Goal: Task Accomplishment & Management: Complete application form

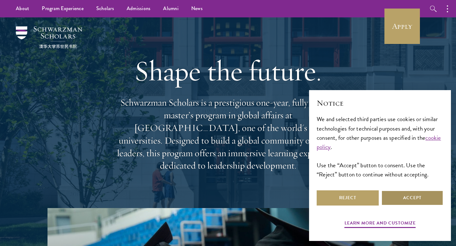
click at [393, 192] on button "Accept" at bounding box center [412, 198] width 62 height 15
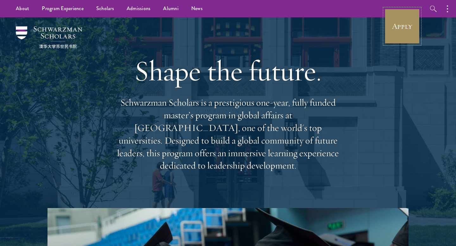
click at [406, 13] on link "Apply" at bounding box center [401, 26] width 35 height 35
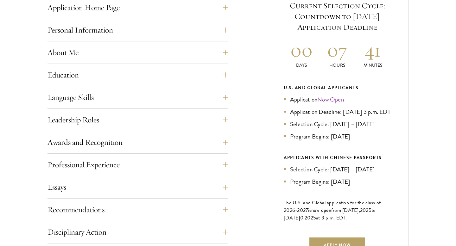
scroll to position [278, 0]
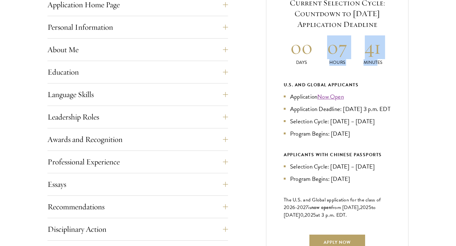
drag, startPoint x: 327, startPoint y: 54, endPoint x: 375, endPoint y: 60, distance: 48.6
click at [377, 60] on div "00 Days 07 Hours 41 Minutes" at bounding box center [337, 50] width 107 height 30
click at [376, 60] on p "Minutes" at bounding box center [373, 62] width 36 height 7
drag, startPoint x: 386, startPoint y: 61, endPoint x: 323, endPoint y: 55, distance: 63.3
click at [322, 54] on div "00 Days 07 Hours 40 Minutes" at bounding box center [337, 50] width 107 height 30
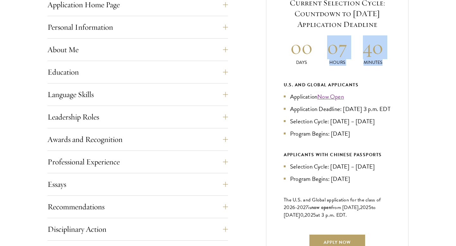
click at [321, 40] on h2 "07" at bounding box center [337, 47] width 36 height 24
drag, startPoint x: 327, startPoint y: 45, endPoint x: 390, endPoint y: 63, distance: 65.8
click at [390, 63] on div "00 Days 07 Hours 40 Minutes" at bounding box center [337, 50] width 107 height 30
